Goal: Manage account settings

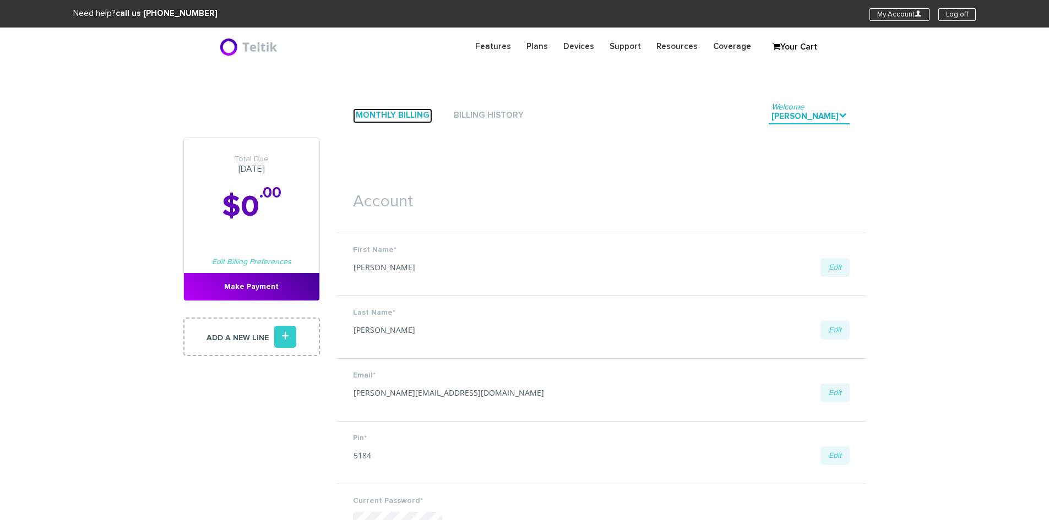
click at [418, 113] on link "Monthly Billing" at bounding box center [392, 116] width 79 height 15
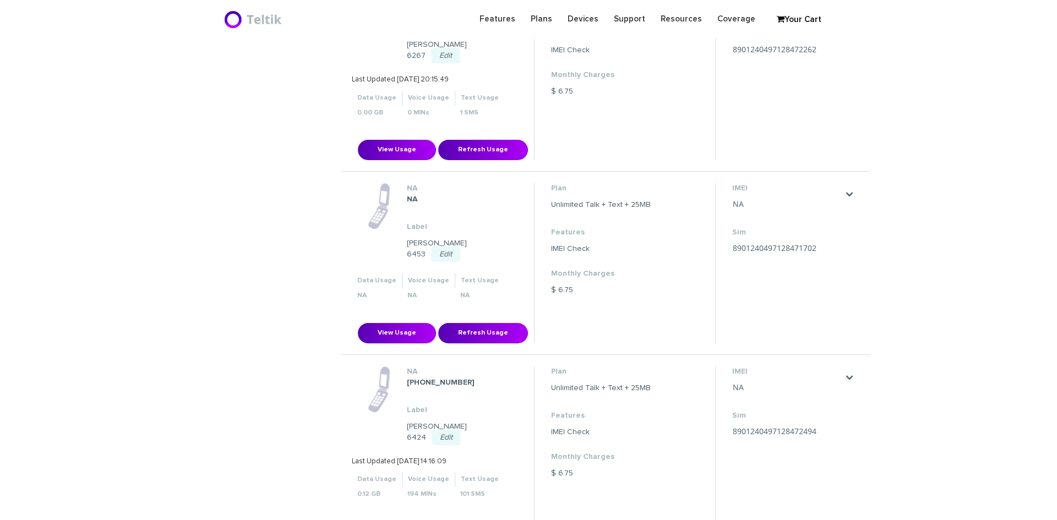
scroll to position [441, 0]
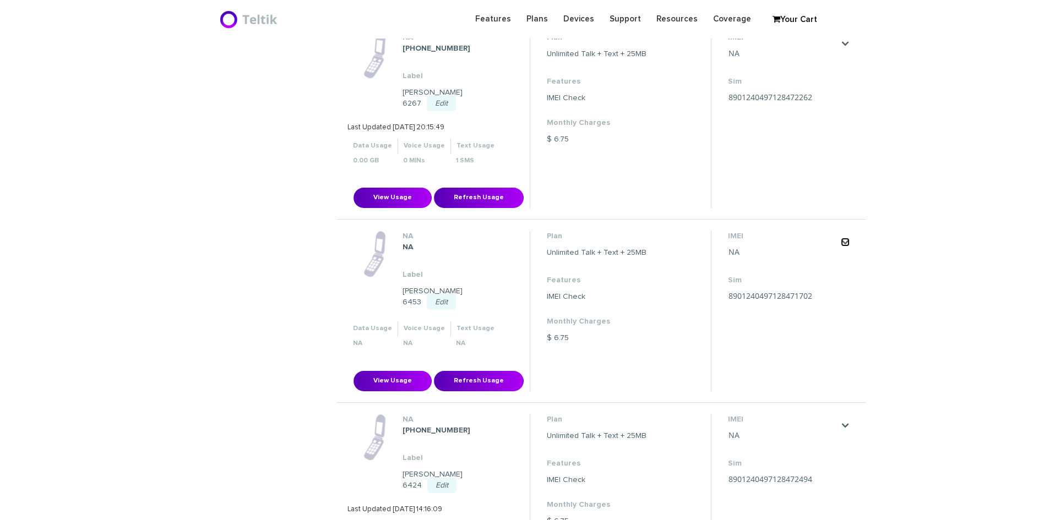
click at [846, 238] on link "." at bounding box center [845, 242] width 9 height 9
click at [833, 261] on link "Edit Port" at bounding box center [822, 264] width 26 height 7
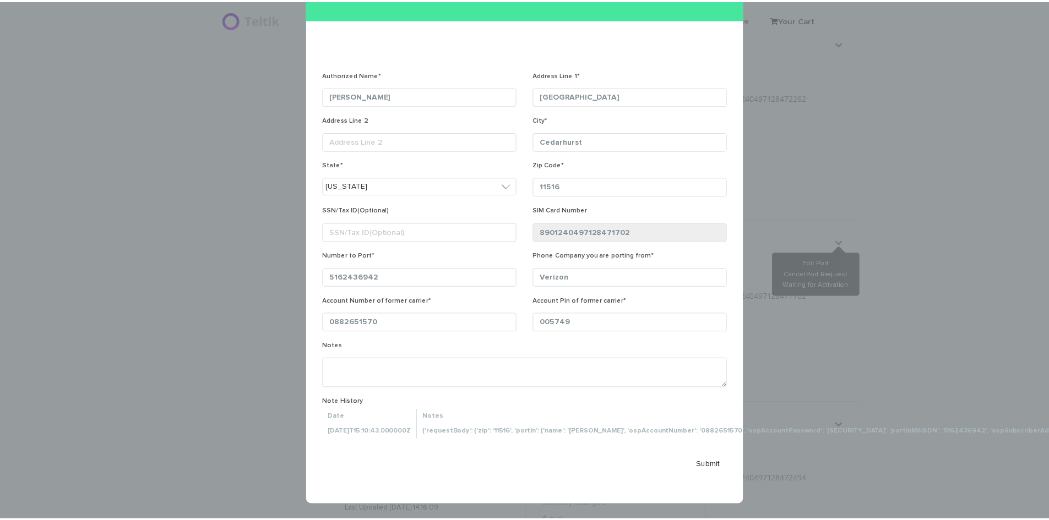
scroll to position [83, 0]
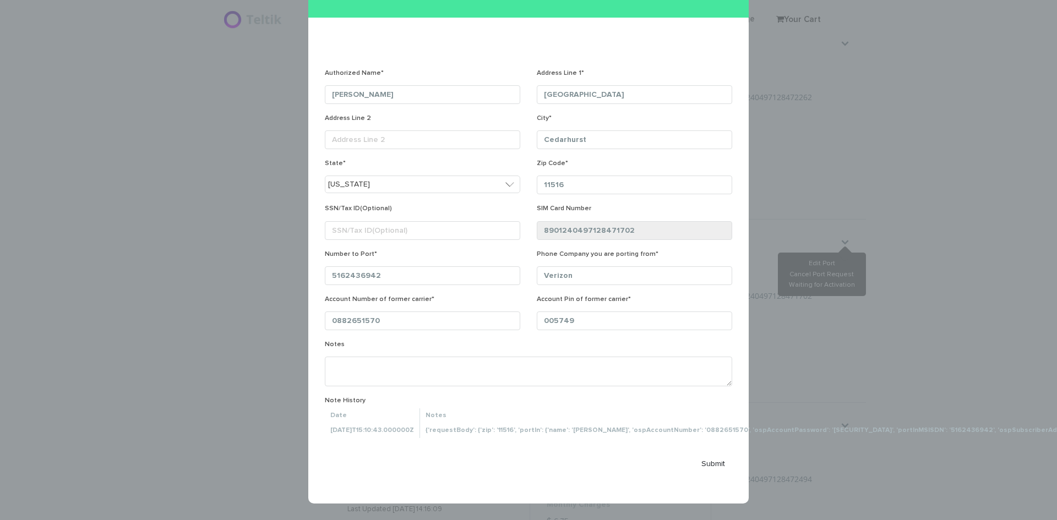
click at [858, 322] on div "× Send Port Request Authorized Name* [PERSON_NAME] Address Line 1* [STREET_ADDR…" at bounding box center [528, 260] width 1057 height 520
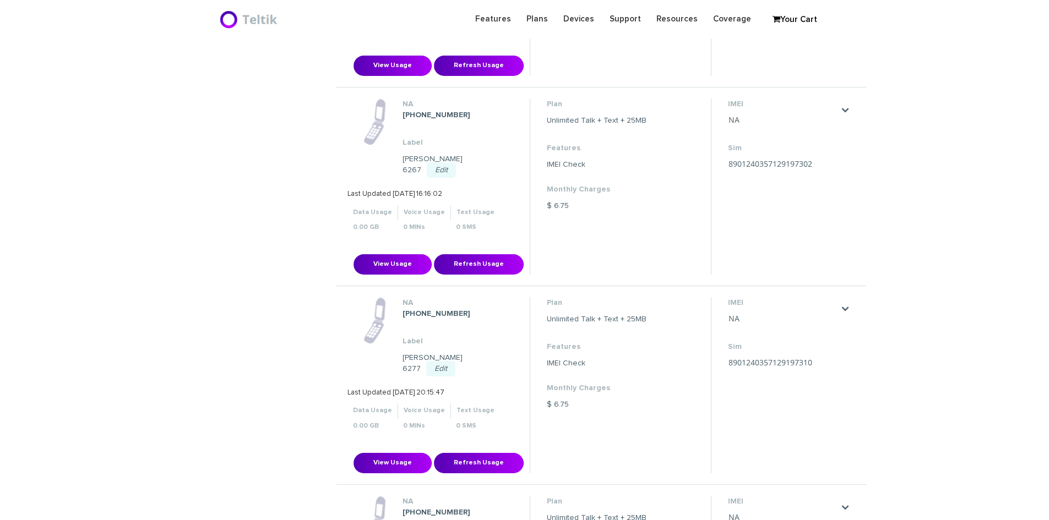
scroll to position [1953, 0]
